Goal: Task Accomplishment & Management: Complete application form

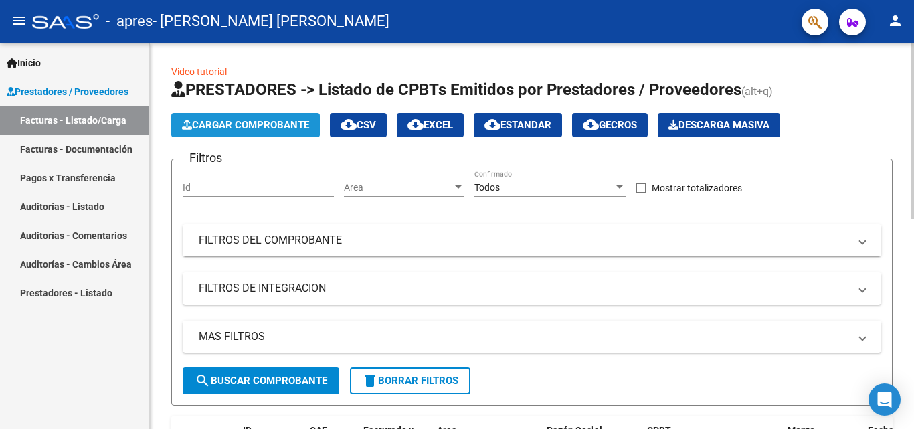
click at [258, 125] on span "Cargar Comprobante" at bounding box center [245, 125] width 127 height 12
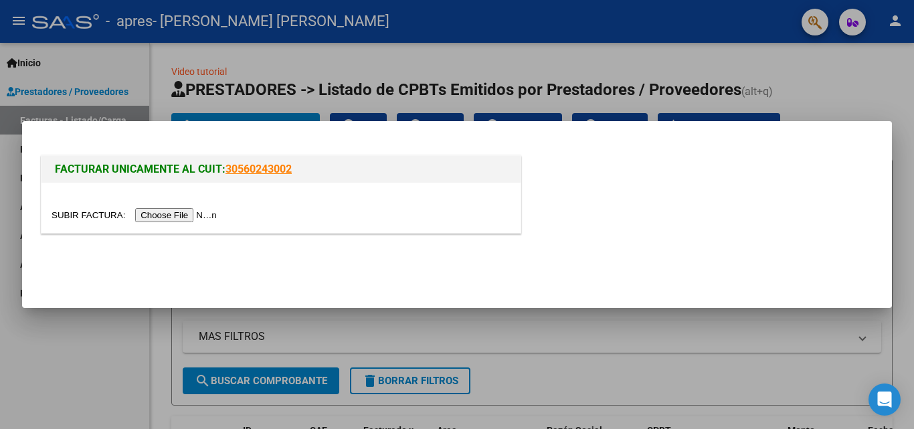
click at [201, 211] on input "file" at bounding box center [136, 215] width 169 height 14
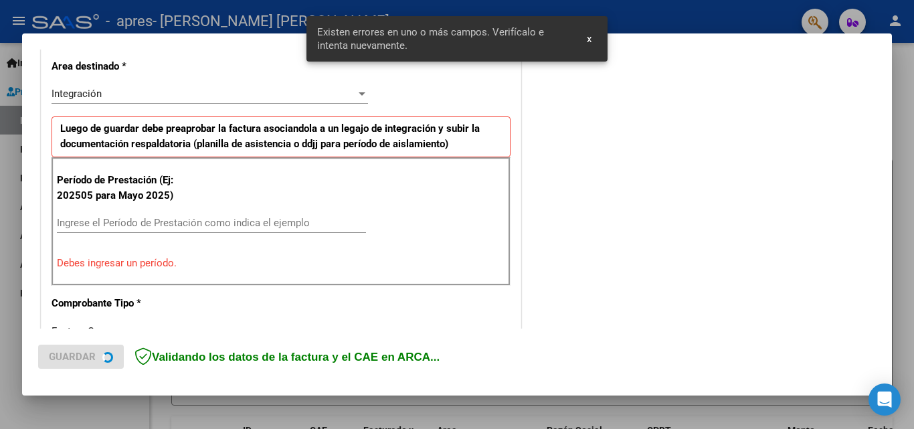
scroll to position [326, 0]
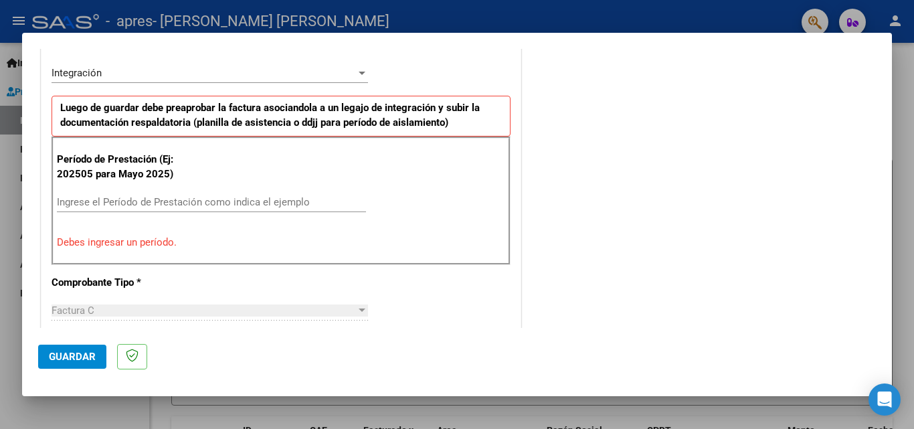
click at [157, 201] on input "Ingrese el Período de Prestación como indica el ejemplo" at bounding box center [211, 202] width 309 height 12
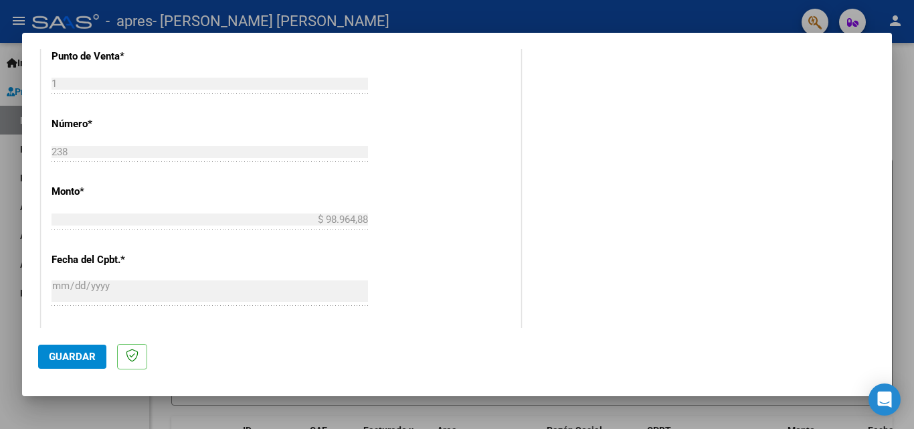
scroll to position [602, 0]
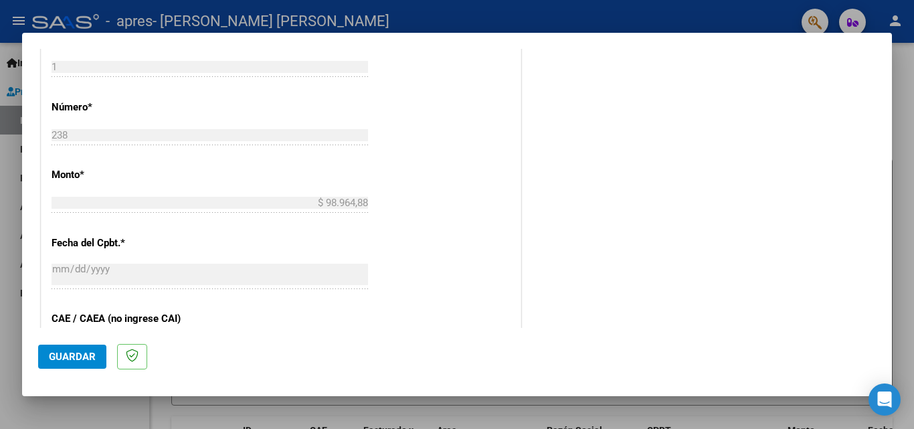
type input "202508"
click at [94, 355] on span "Guardar" at bounding box center [72, 357] width 47 height 12
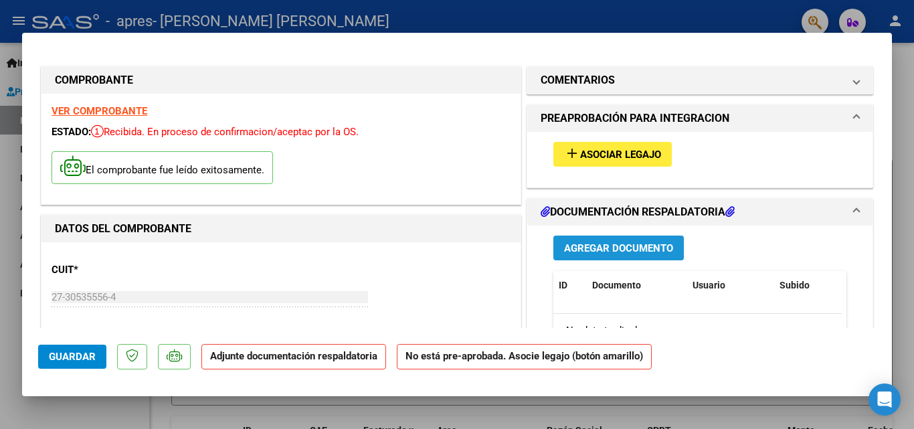
click at [609, 247] on span "Agregar Documento" at bounding box center [618, 248] width 109 height 12
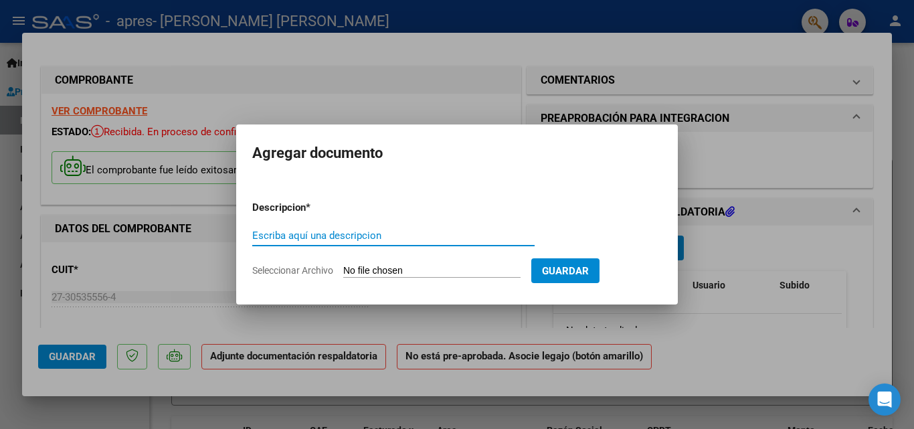
click at [336, 235] on input "Escriba aquí una descripcion" at bounding box center [393, 235] width 282 height 12
type input "ASISTENCIA"
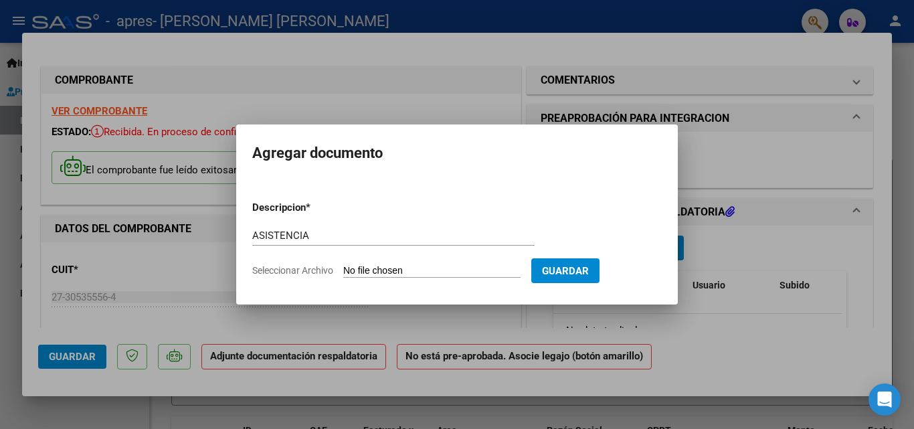
click at [446, 268] on input "Seleccionar Archivo" at bounding box center [431, 271] width 177 height 13
type input "C:\fakepath\Asistencia [PERSON_NAME][DATE].pdf"
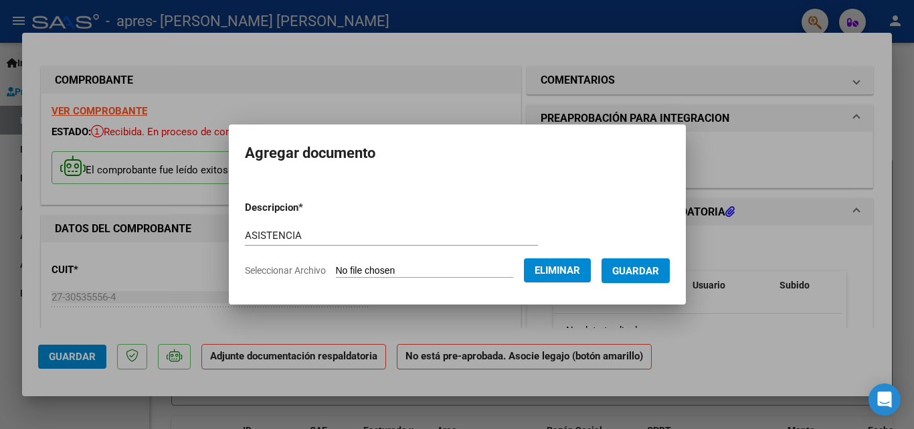
click at [643, 268] on span "Guardar" at bounding box center [635, 271] width 47 height 12
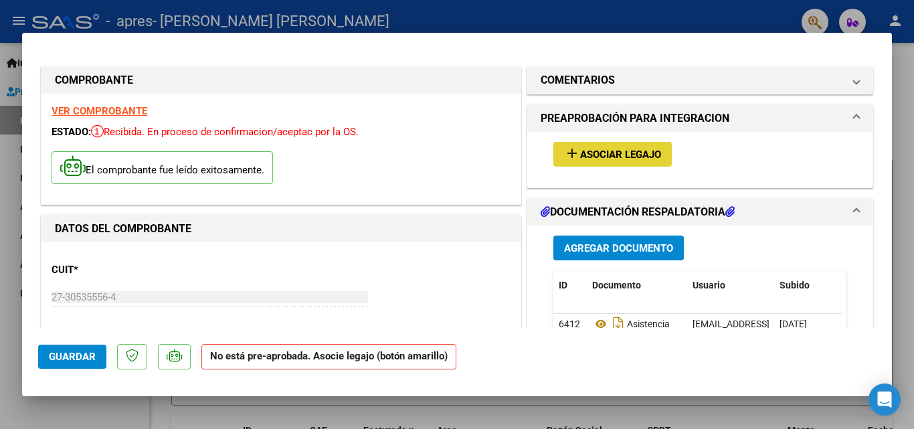
click at [633, 147] on button "add Asociar Legajo" at bounding box center [612, 154] width 118 height 25
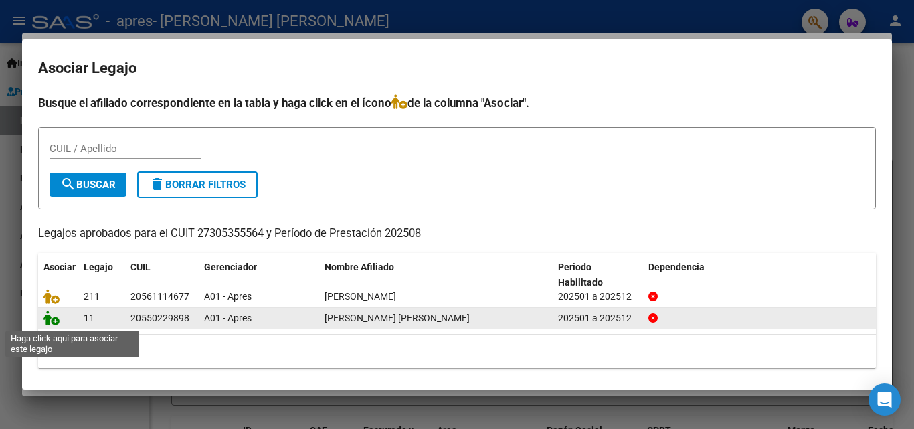
click at [58, 322] on icon at bounding box center [51, 317] width 16 height 15
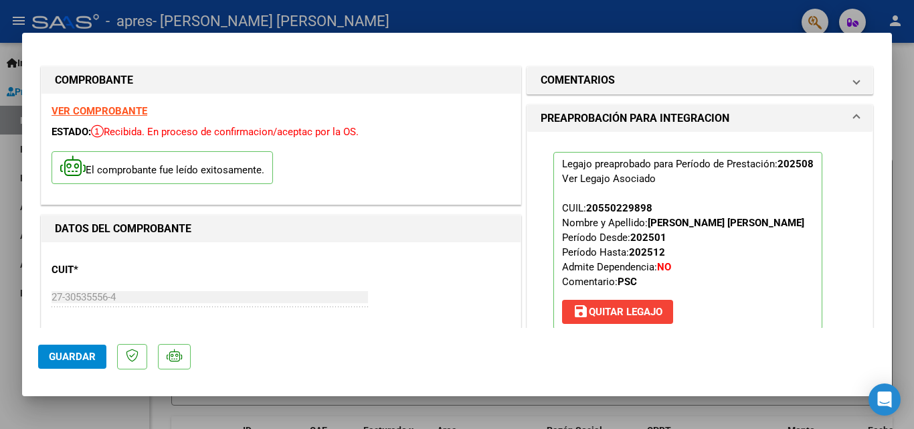
click at [88, 355] on span "Guardar" at bounding box center [72, 357] width 47 height 12
click at [447, 25] on div at bounding box center [457, 214] width 914 height 429
type input "$ 0,00"
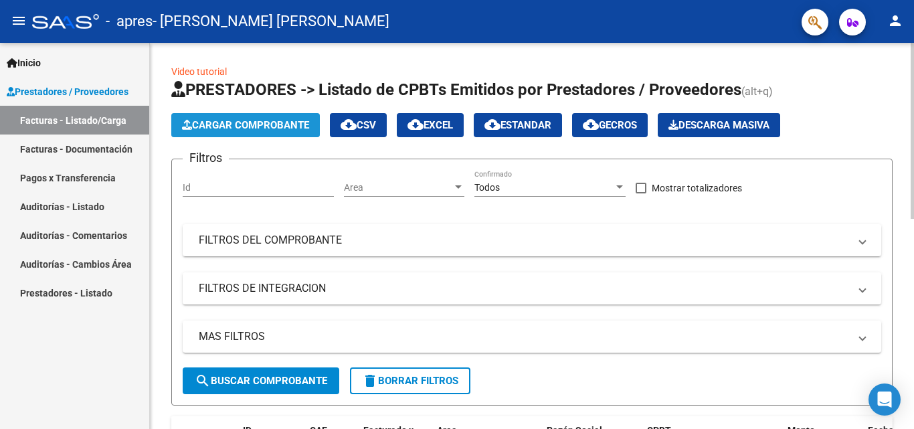
click at [246, 125] on span "Cargar Comprobante" at bounding box center [245, 125] width 127 height 12
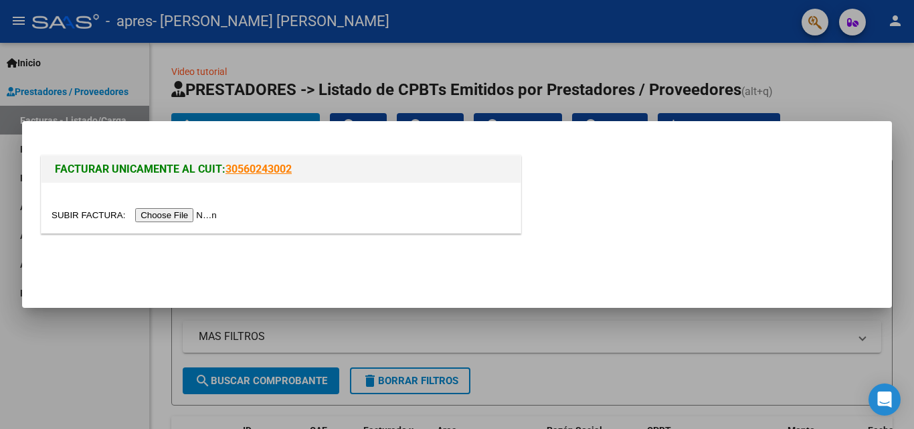
click at [197, 217] on input "file" at bounding box center [136, 215] width 169 height 14
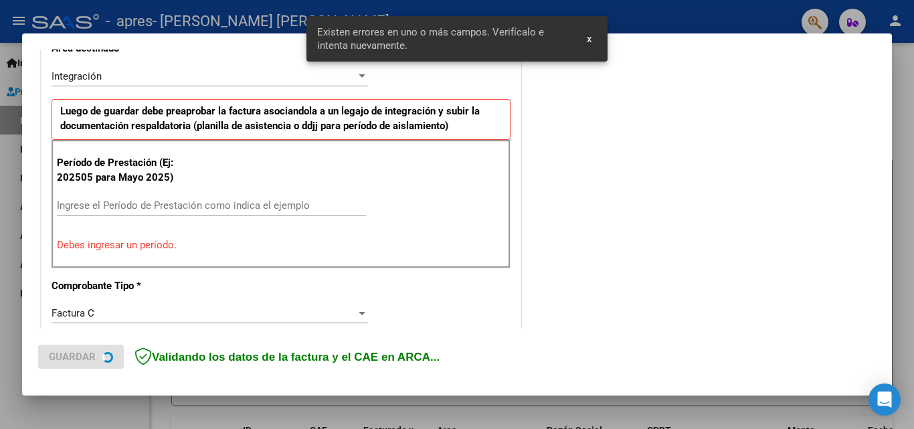
scroll to position [302, 0]
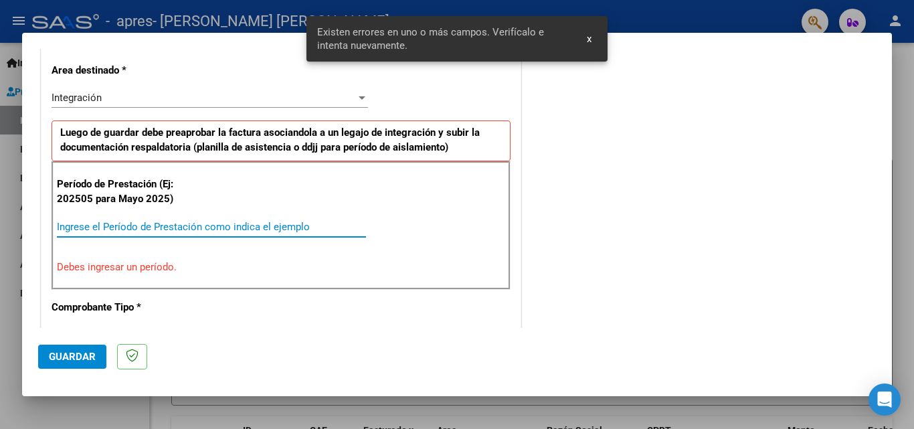
click at [173, 222] on input "Ingrese el Período de Prestación como indica el ejemplo" at bounding box center [211, 227] width 309 height 12
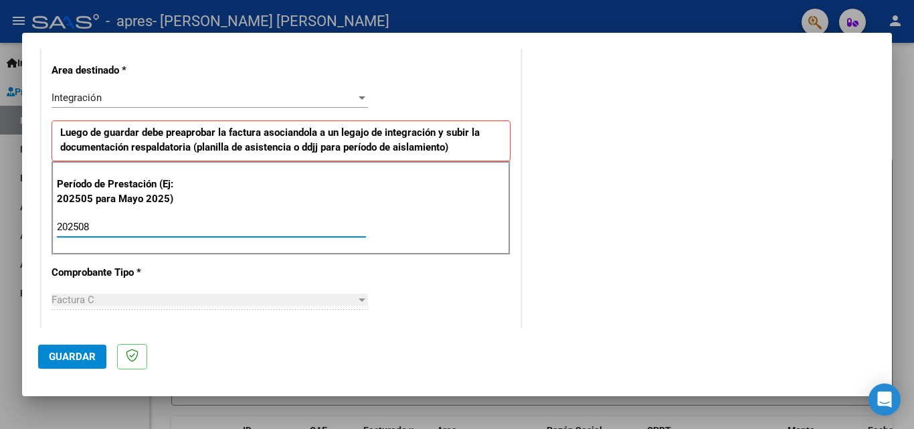
type input "202508"
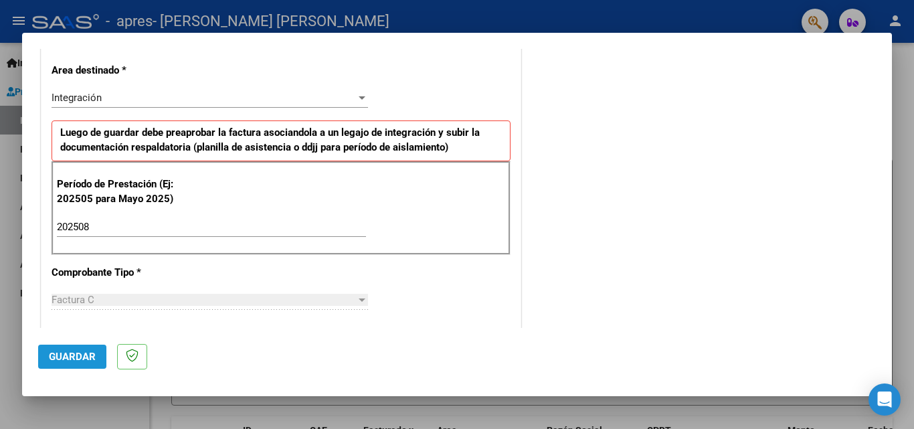
click at [86, 355] on span "Guardar" at bounding box center [72, 357] width 47 height 12
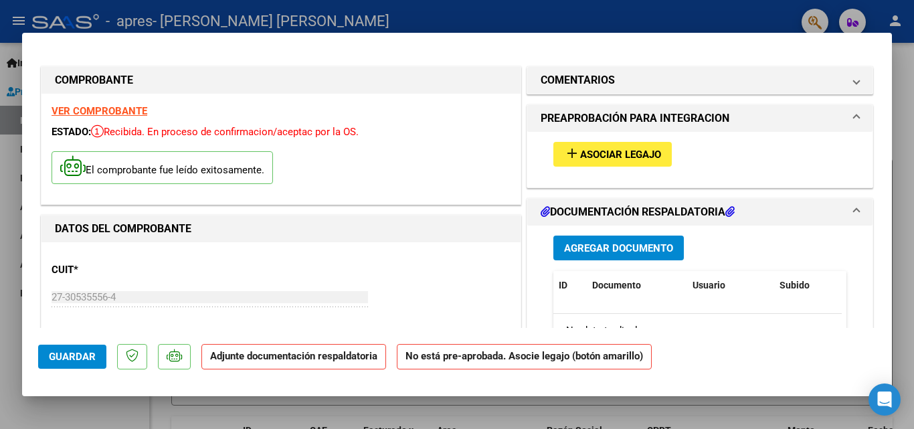
click at [590, 248] on span "Agregar Documento" at bounding box center [618, 248] width 109 height 12
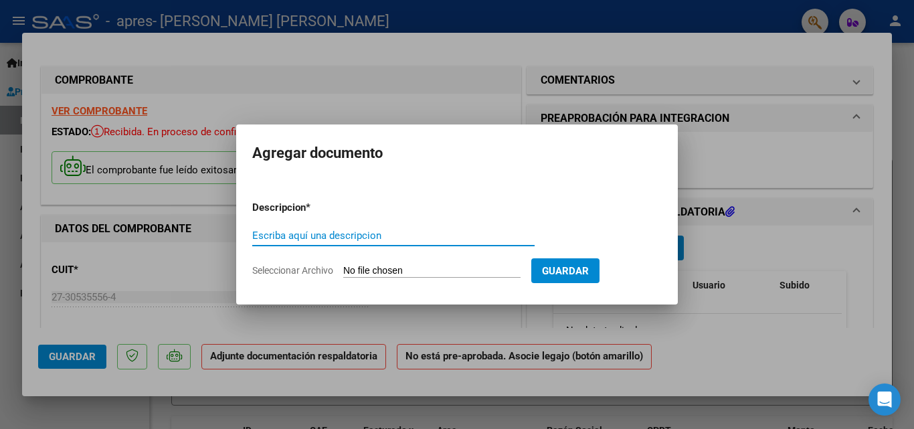
click at [385, 241] on input "Escriba aquí una descripcion" at bounding box center [393, 235] width 282 height 12
click at [401, 270] on input "Seleccionar Archivo" at bounding box center [431, 271] width 177 height 13
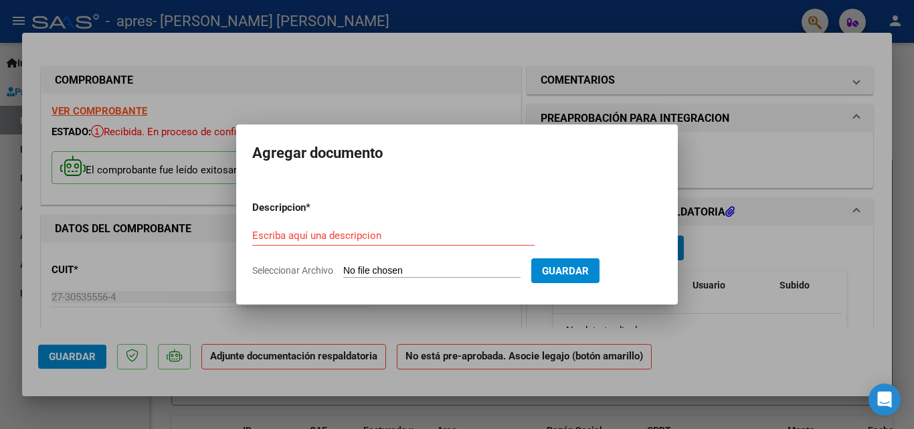
type input "C:\fakepath\Asistencia [PERSON_NAME][DATE].pdf"
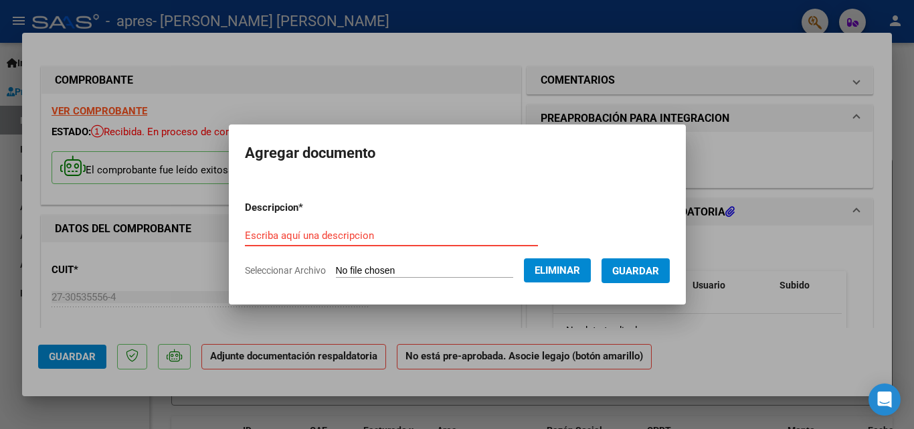
click at [466, 238] on input "Escriba aquí una descripcion" at bounding box center [391, 235] width 293 height 12
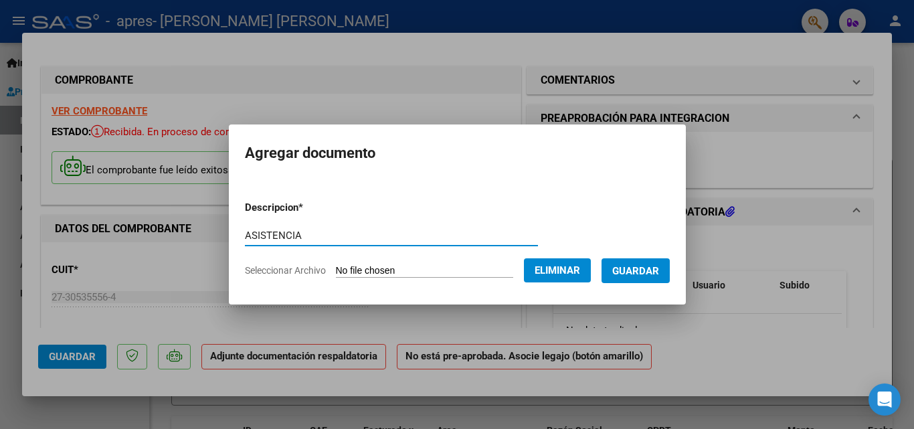
type input "ASISTENCIA"
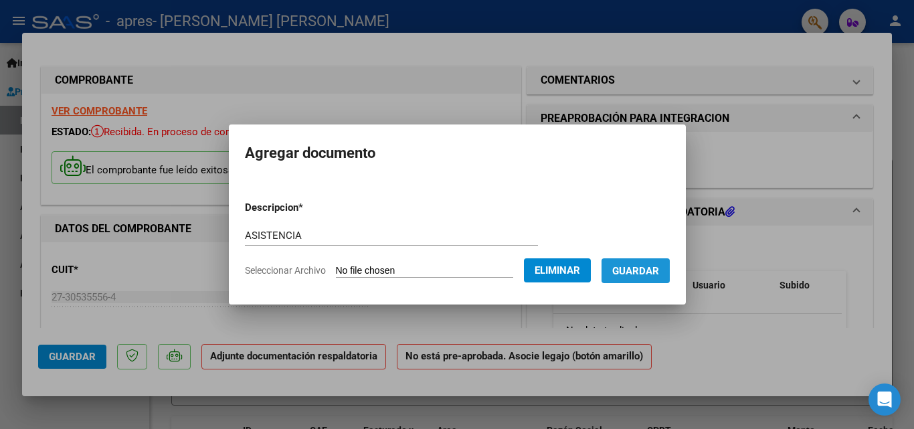
click at [657, 273] on span "Guardar" at bounding box center [635, 271] width 47 height 12
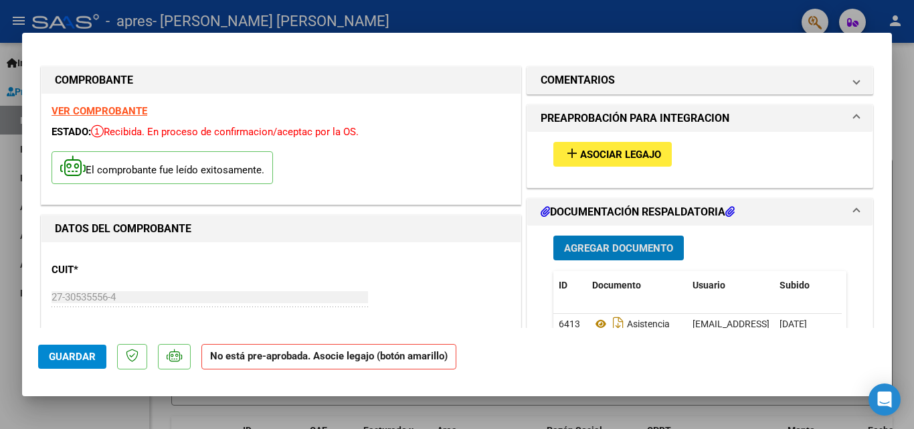
click at [595, 151] on span "Asociar Legajo" at bounding box center [620, 155] width 81 height 12
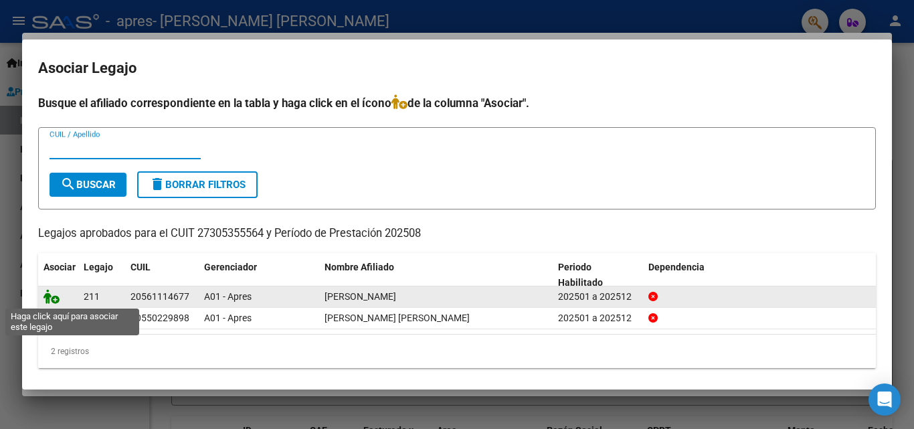
click at [47, 300] on icon at bounding box center [51, 296] width 16 height 15
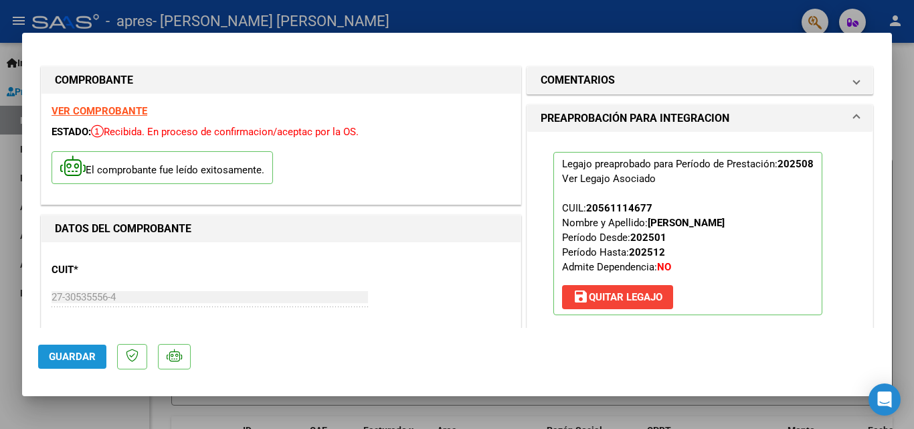
click at [89, 357] on span "Guardar" at bounding box center [72, 357] width 47 height 12
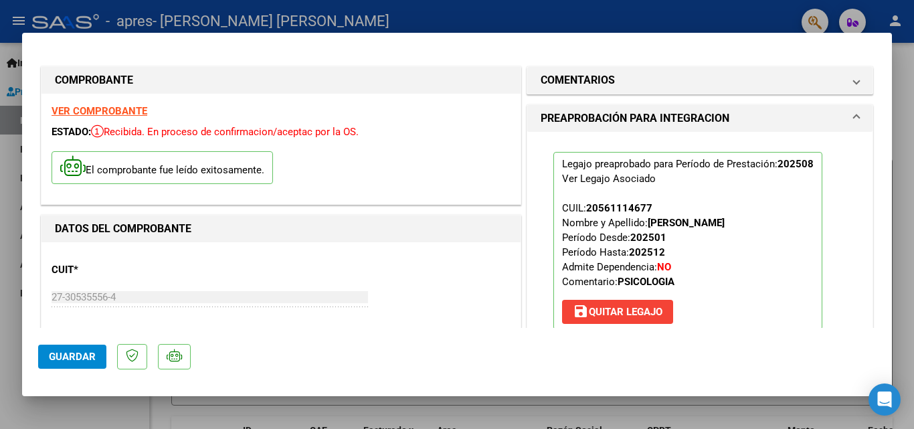
click at [387, 7] on div at bounding box center [457, 214] width 914 height 429
type input "$ 0,00"
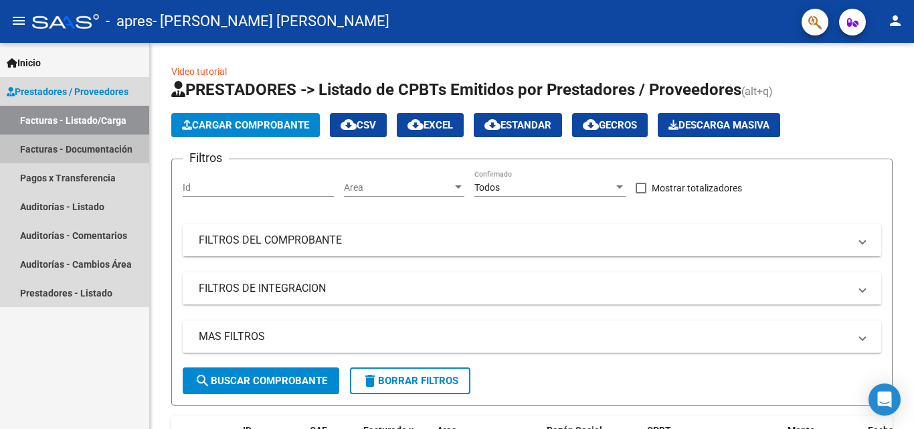
click at [96, 148] on link "Facturas - Documentación" at bounding box center [74, 148] width 149 height 29
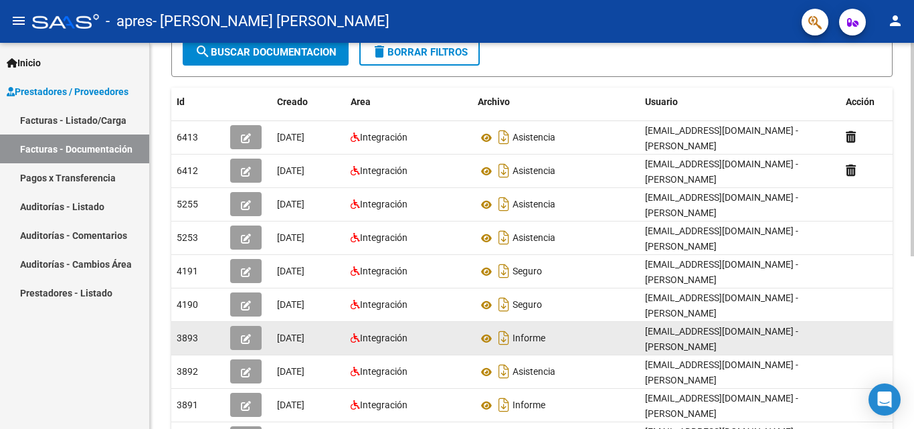
scroll to position [178, 0]
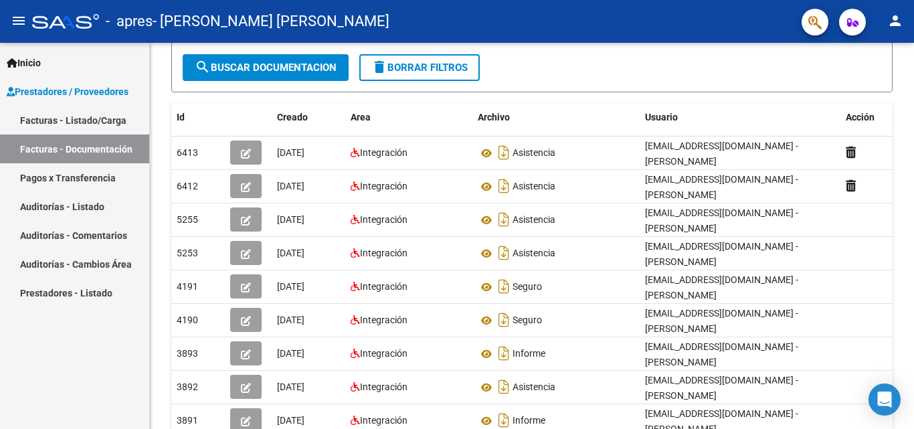
click at [54, 122] on link "Facturas - Listado/Carga" at bounding box center [74, 120] width 149 height 29
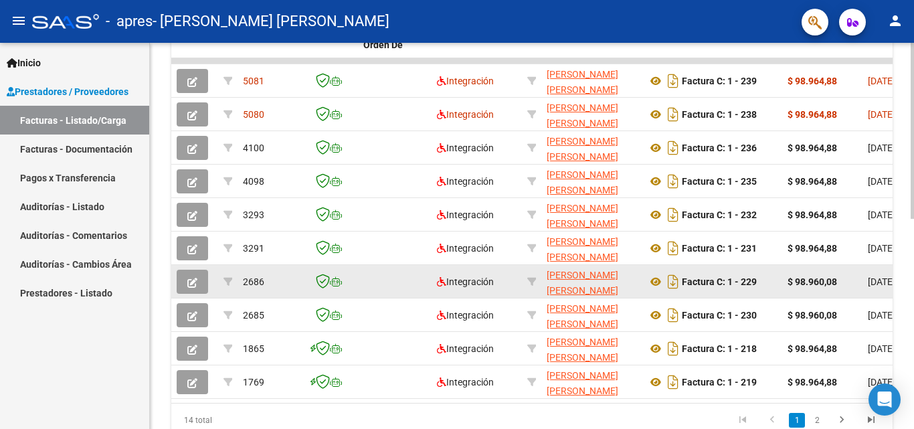
scroll to position [328, 0]
